Goal: Information Seeking & Learning: Learn about a topic

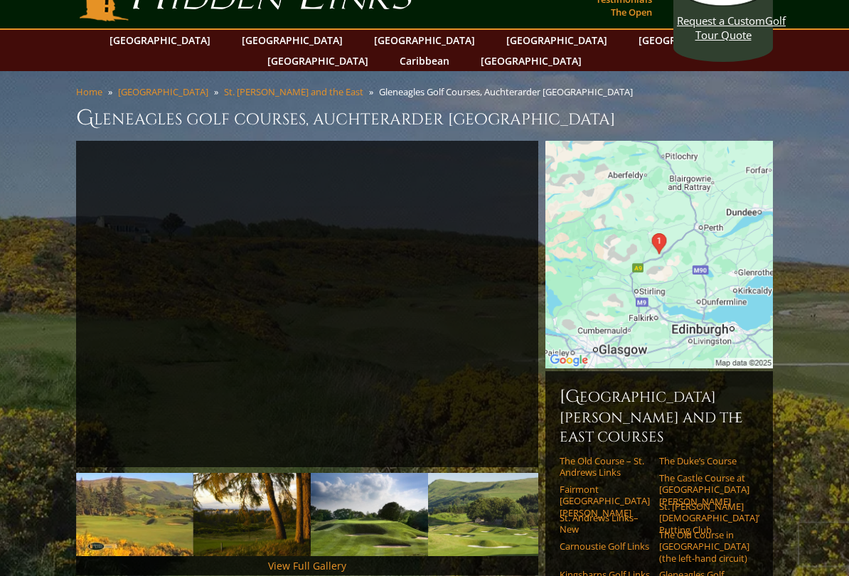
scroll to position [40, 0]
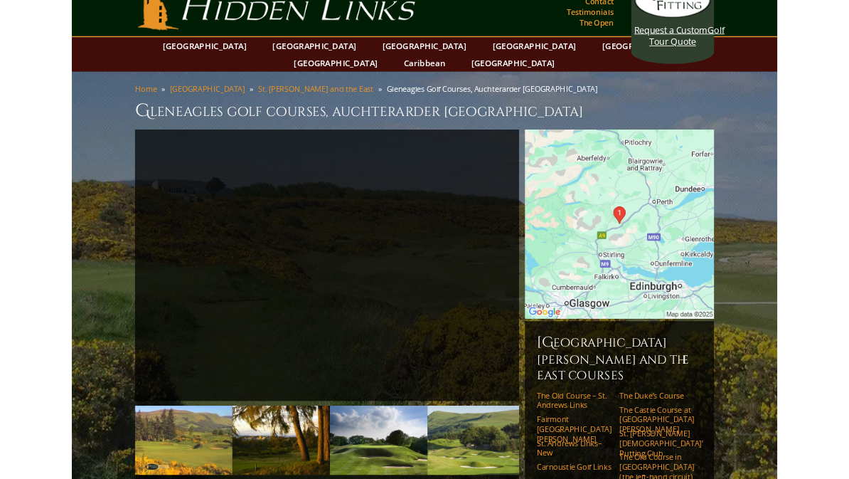
scroll to position [0, 0]
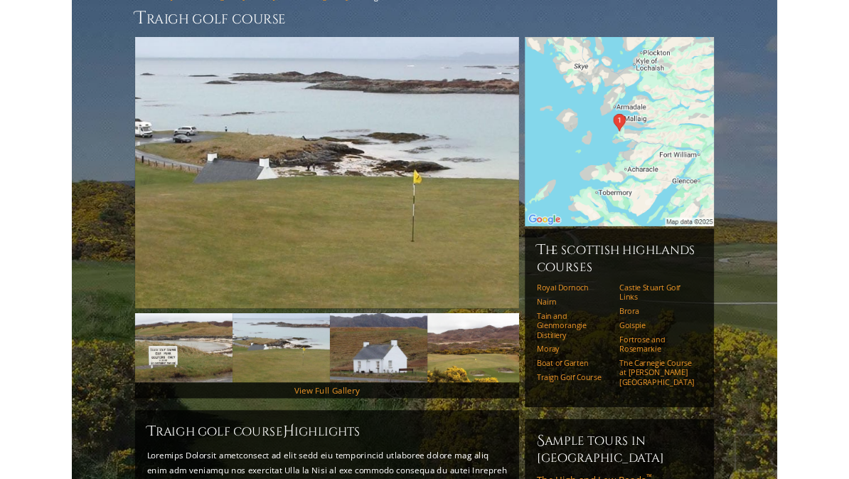
scroll to position [135, 0]
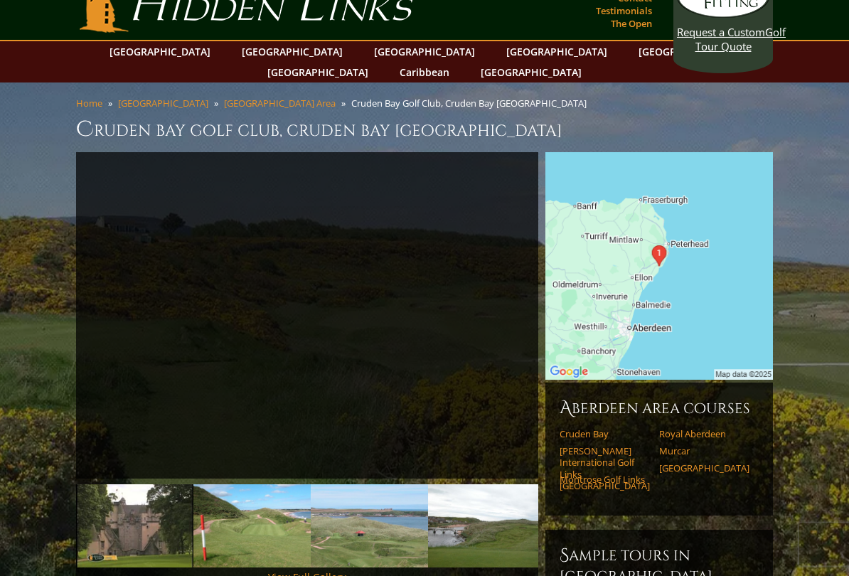
scroll to position [28, 0]
click at [712, 428] on link "Royal Aberdeen" at bounding box center [704, 433] width 90 height 11
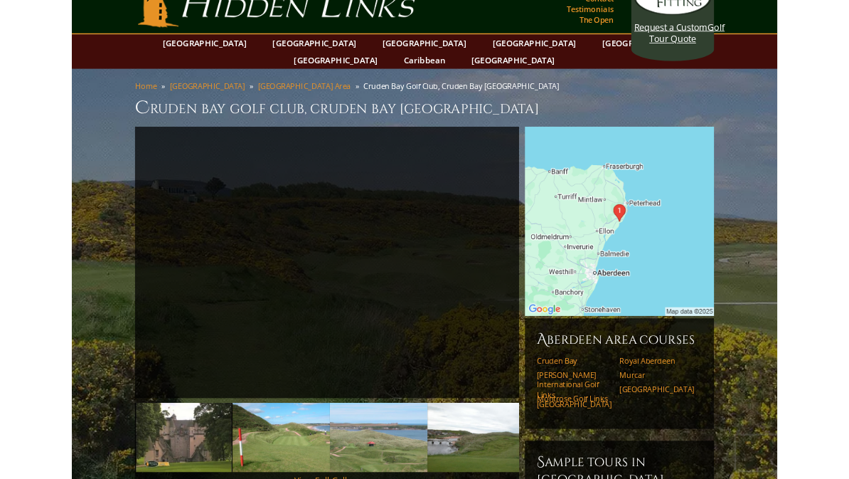
scroll to position [68, 0]
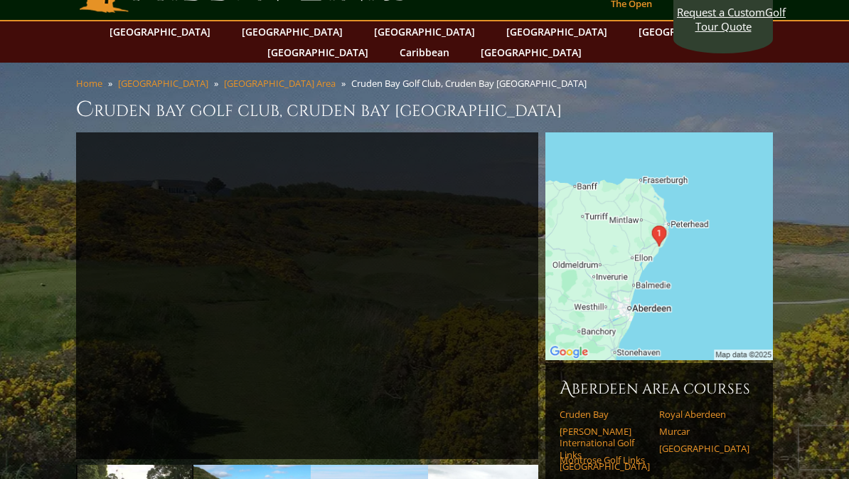
scroll to position [0, 0]
